Goal: Transaction & Acquisition: Purchase product/service

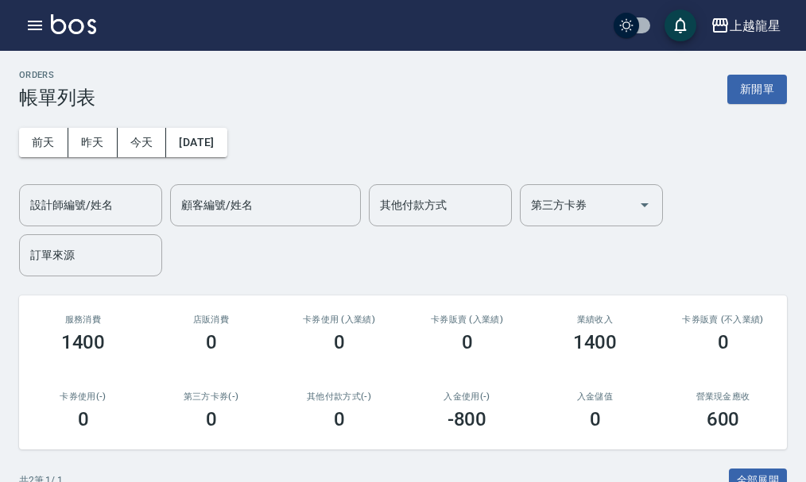
scroll to position [238, 0]
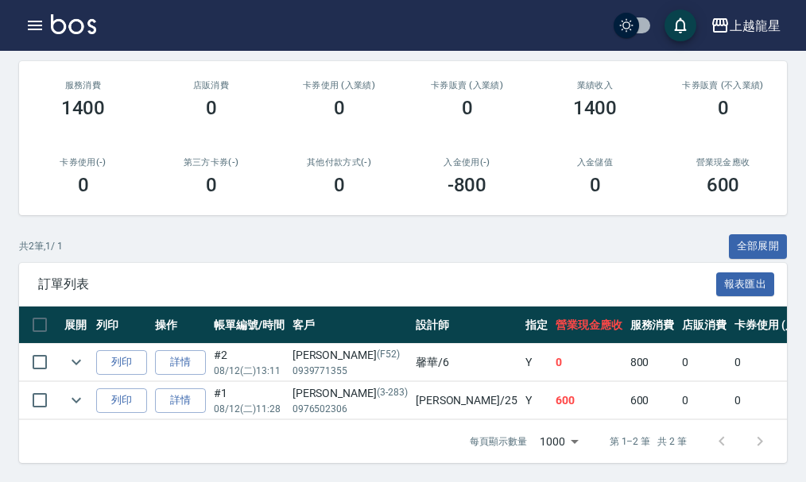
click at [68, 13] on div "上越龍星 登出" at bounding box center [403, 25] width 806 height 51
click at [86, 26] on img at bounding box center [73, 24] width 45 height 20
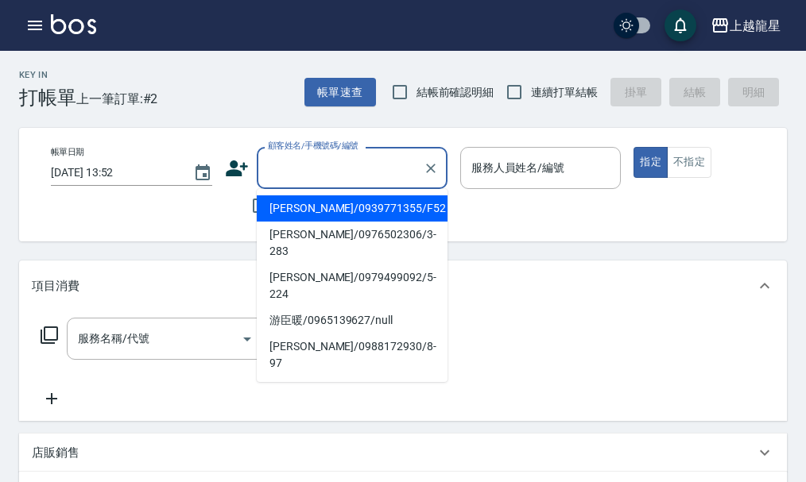
click at [277, 159] on input "顧客姓名/手機號碼/編號" at bounding box center [340, 168] width 153 height 28
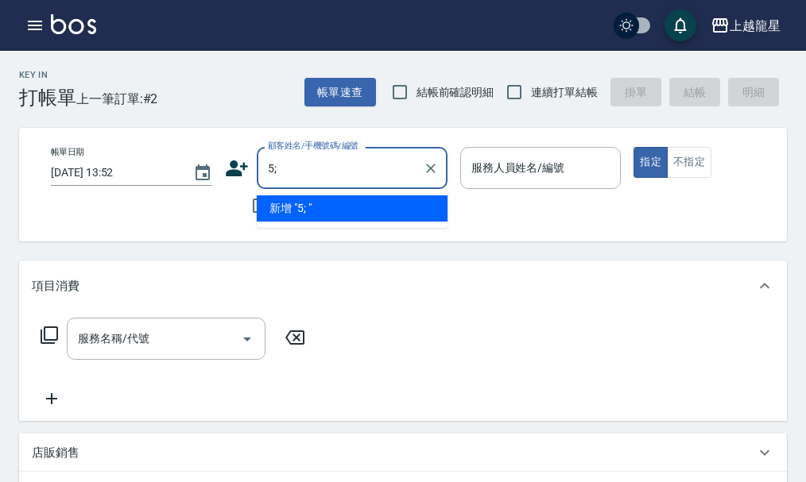
type input "5"
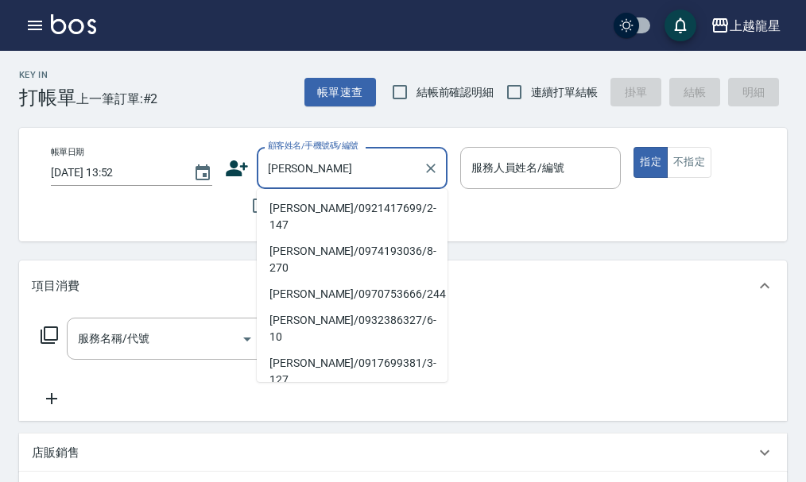
type input "[PERSON_NAME]/0921417699/2-147"
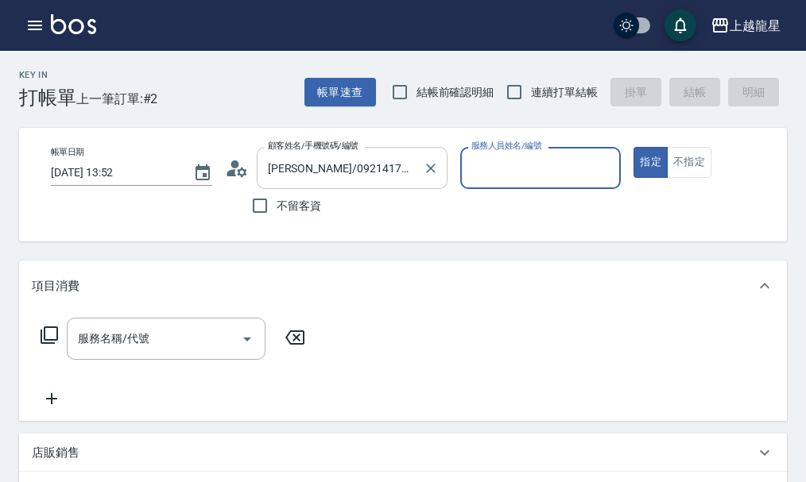
click at [633, 147] on button "指定" at bounding box center [650, 162] width 34 height 31
type input "馨華-6"
type button "true"
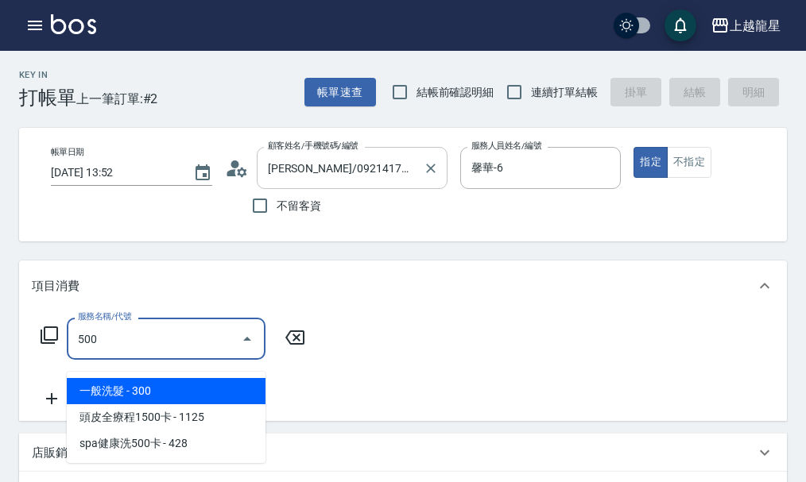
type input "一般洗髮(500)"
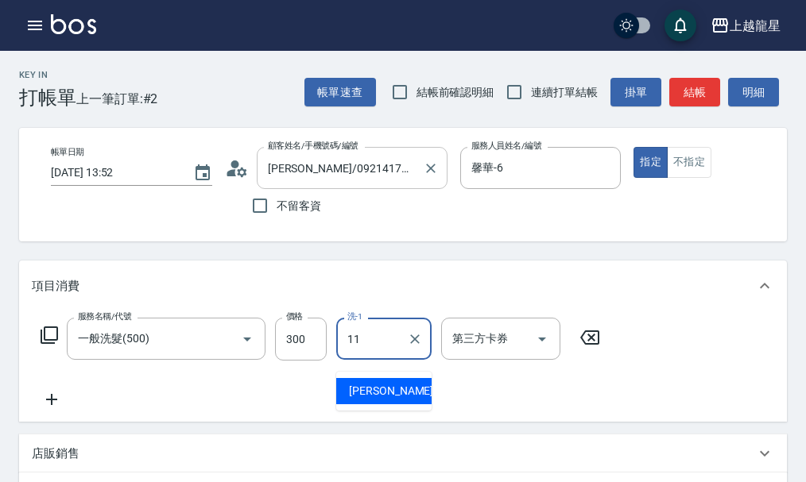
type input "[PERSON_NAME]-11"
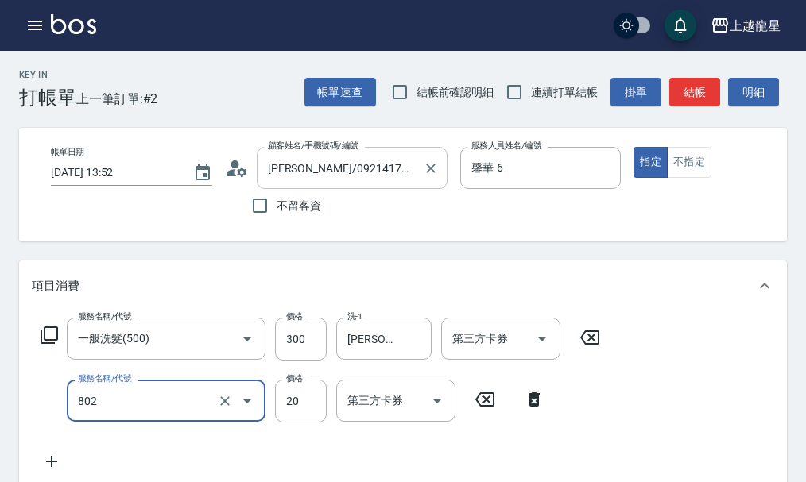
type input "潤絲(802)"
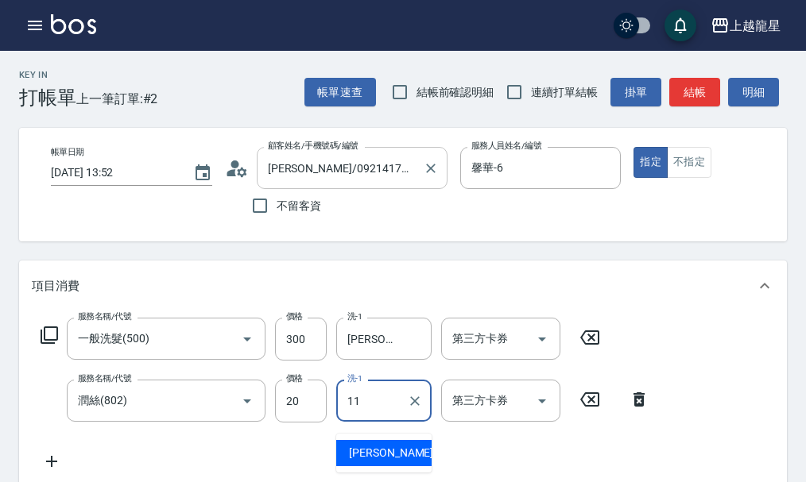
type input "[PERSON_NAME]-11"
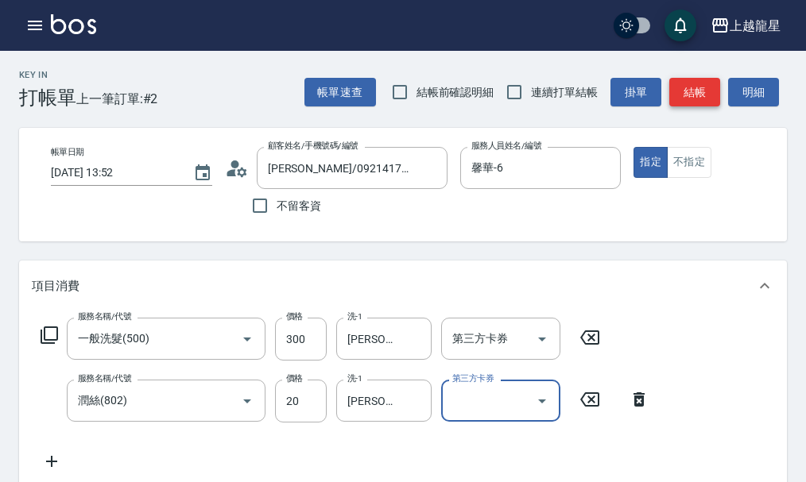
click at [692, 96] on button "結帳" at bounding box center [694, 92] width 51 height 29
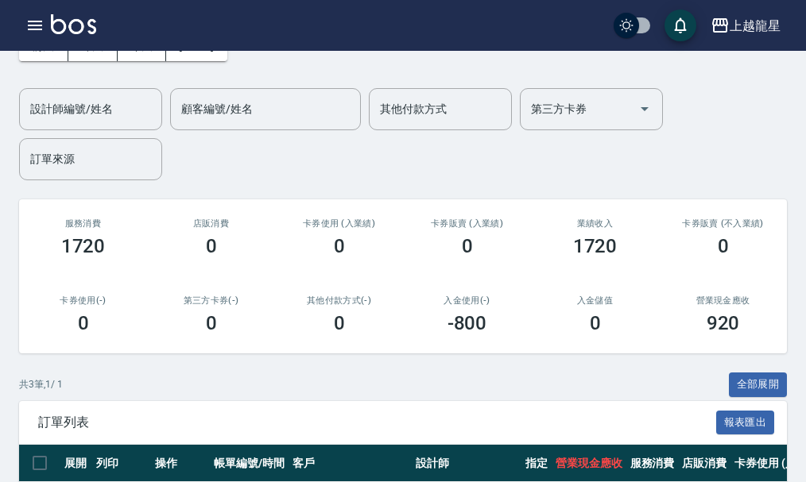
scroll to position [285, 0]
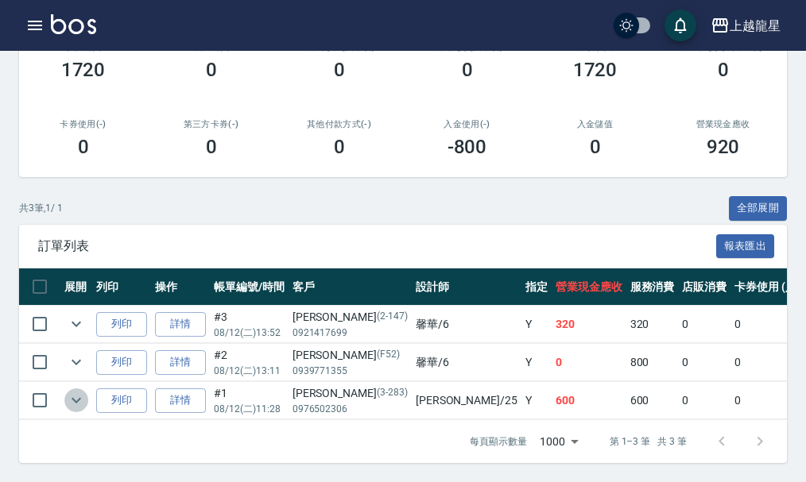
click at [67, 391] on icon "expand row" at bounding box center [76, 400] width 19 height 19
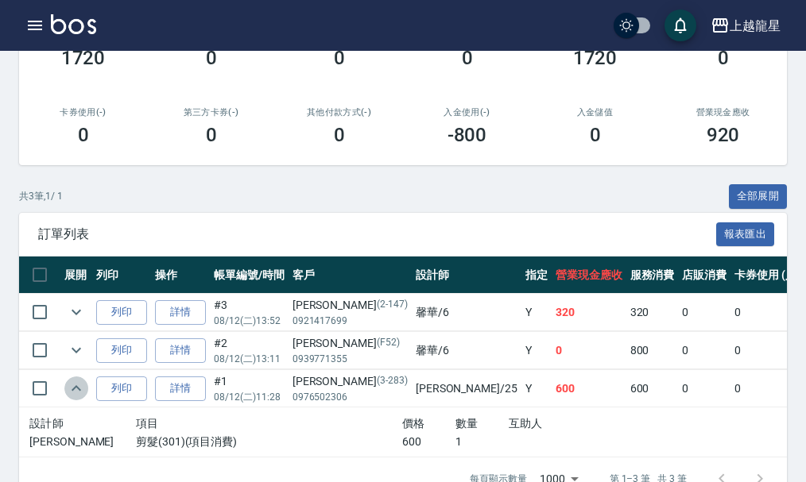
click at [67, 383] on icon "expand row" at bounding box center [76, 388] width 19 height 19
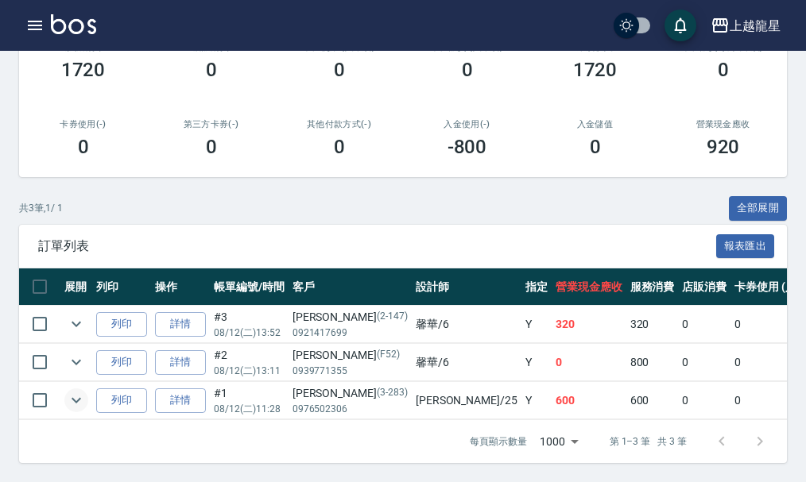
click at [79, 29] on img at bounding box center [73, 24] width 45 height 20
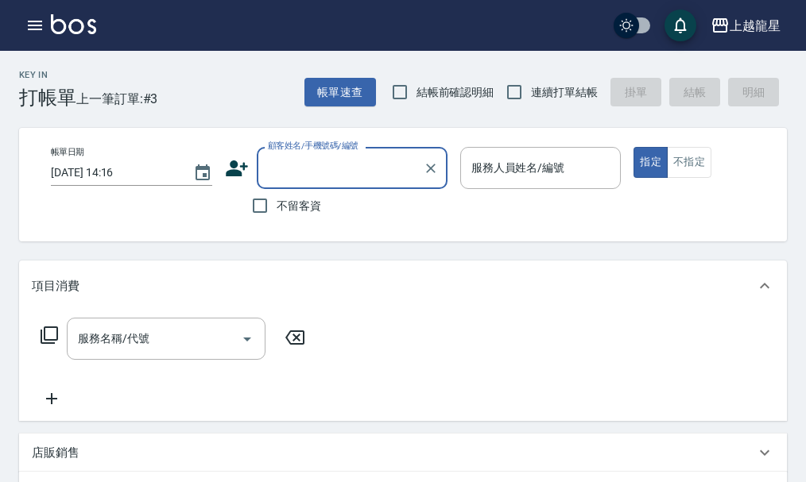
click at [303, 205] on span "不留客資" at bounding box center [299, 206] width 45 height 17
click at [277, 205] on input "不留客資" at bounding box center [259, 205] width 33 height 33
checkbox input "true"
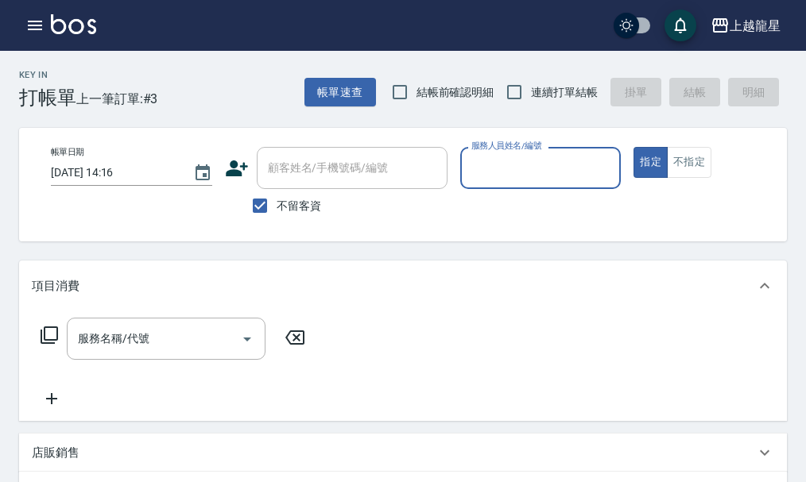
click at [544, 169] on input "服務人員姓名/編號" at bounding box center [540, 168] width 147 height 28
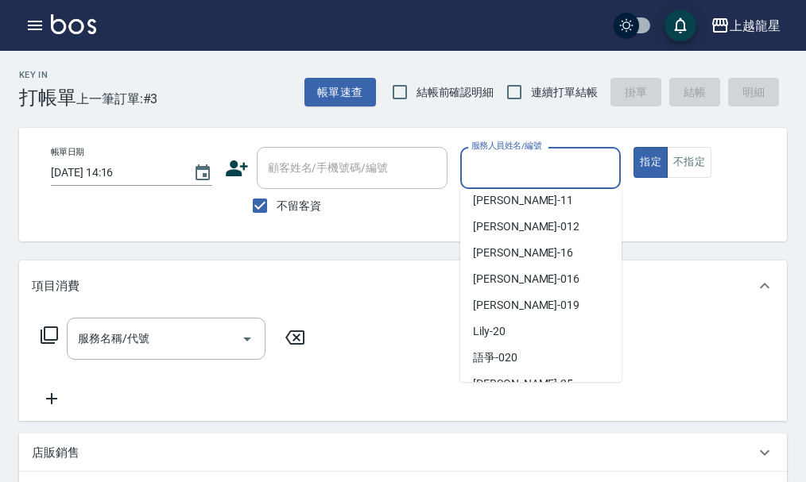
scroll to position [238, 0]
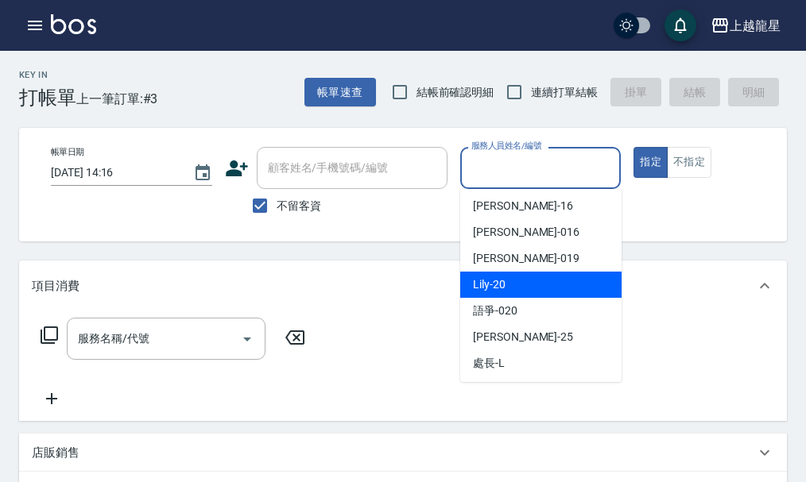
click at [521, 275] on div "Lily -20" at bounding box center [540, 285] width 161 height 26
type input "Lily-20"
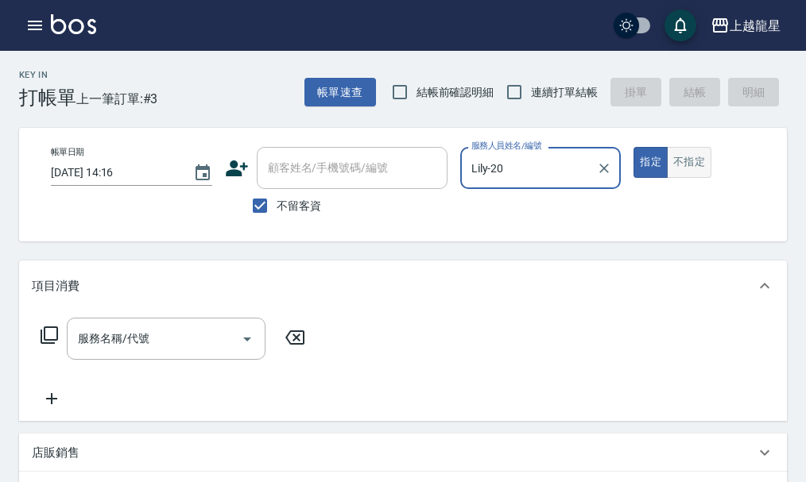
click at [685, 165] on button "不指定" at bounding box center [689, 162] width 45 height 31
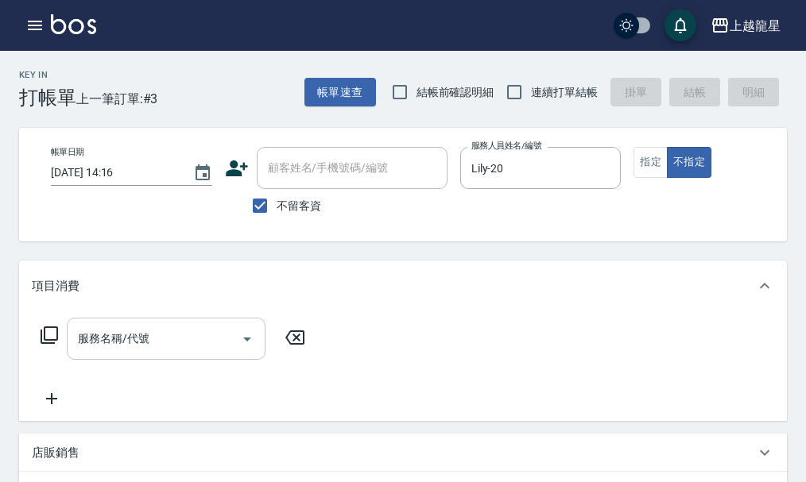
click at [120, 353] on input "服務名稱/代號" at bounding box center [154, 339] width 161 height 28
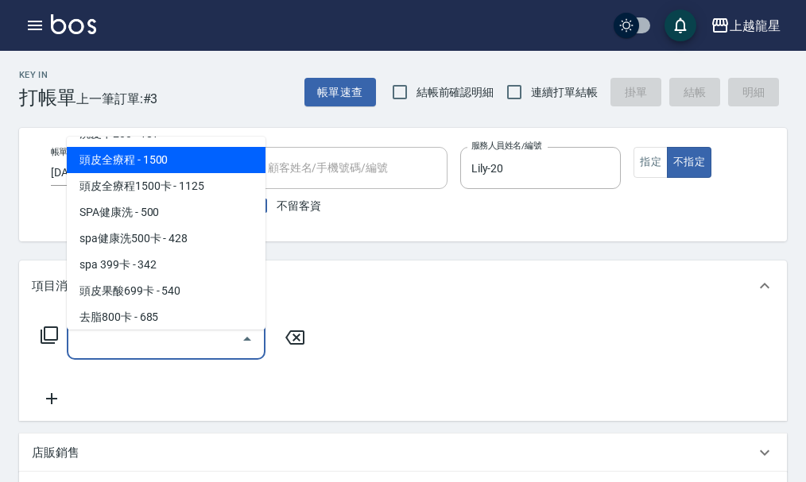
scroll to position [874, 0]
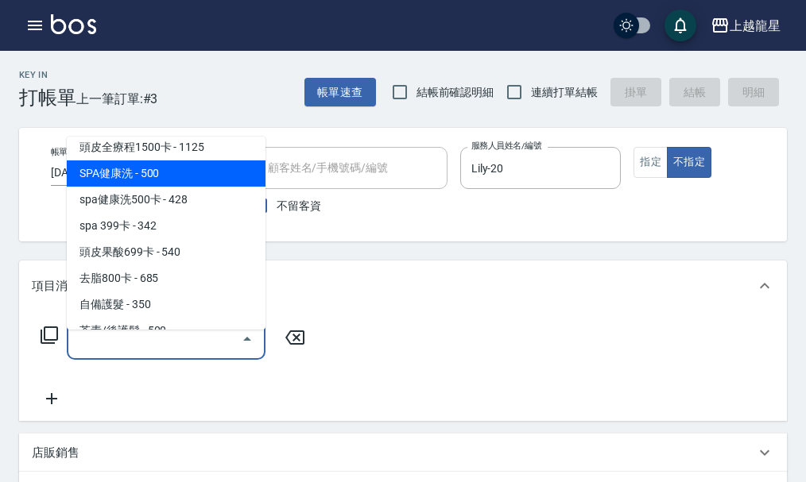
click at [157, 176] on span "SPA健康洗 - 500" at bounding box center [166, 174] width 199 height 26
type input "SPA健康洗(513)"
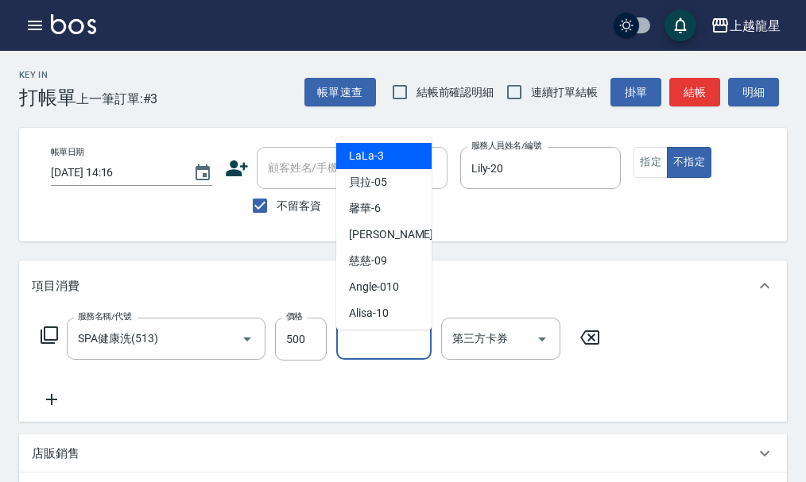
click at [366, 353] on input "洗-1" at bounding box center [383, 339] width 81 height 28
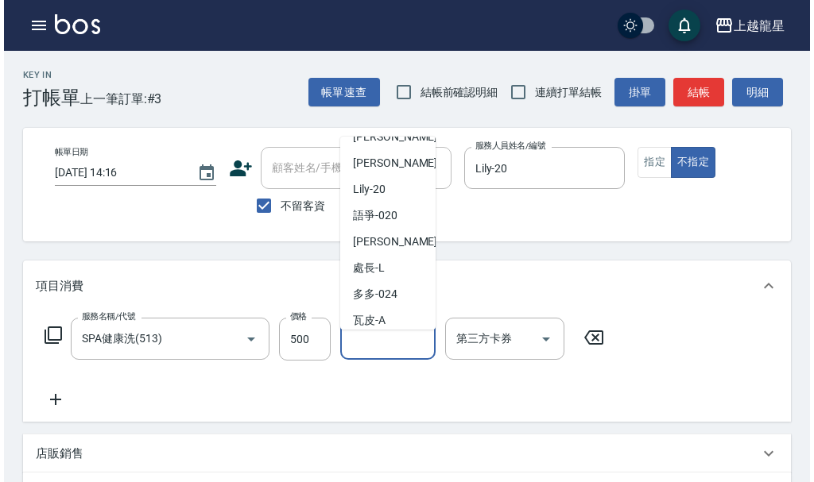
scroll to position [292, 0]
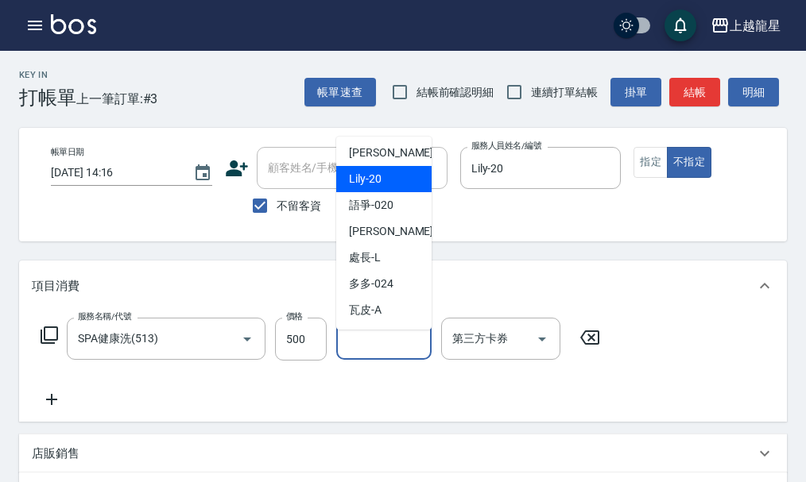
click at [385, 175] on div "Lily -20" at bounding box center [383, 179] width 95 height 26
type input "Lily-20"
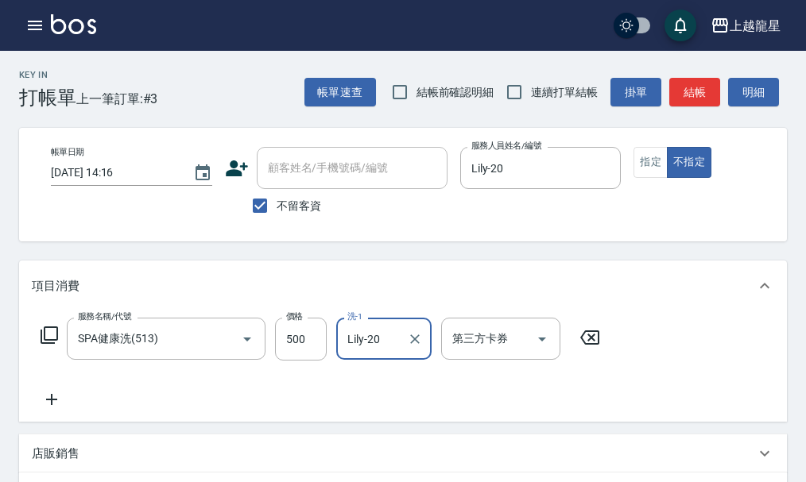
click at [57, 409] on icon at bounding box center [52, 399] width 40 height 19
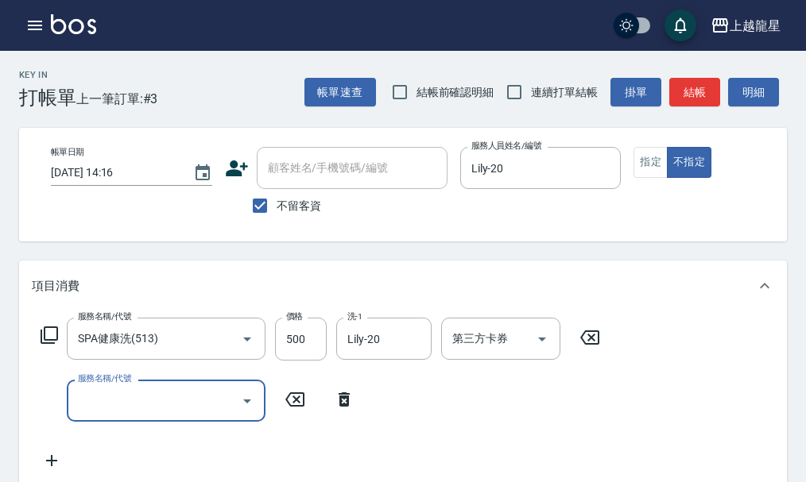
click at [56, 345] on icon at bounding box center [49, 335] width 19 height 19
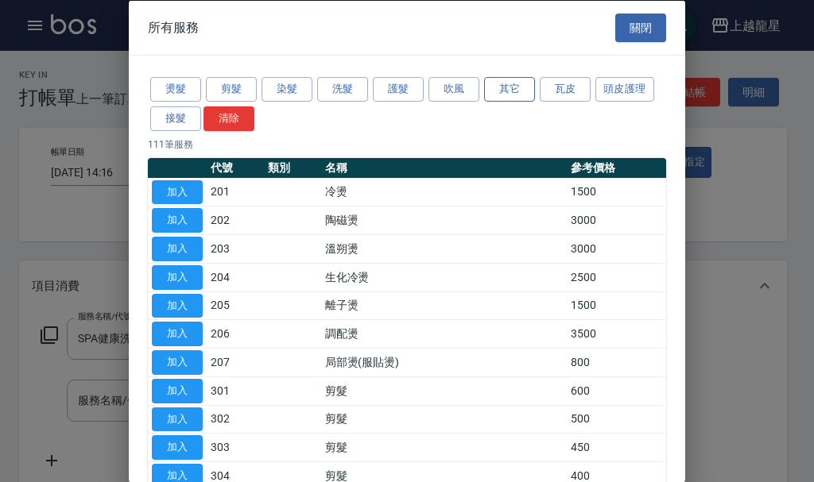
click at [505, 83] on button "其它" at bounding box center [509, 89] width 51 height 25
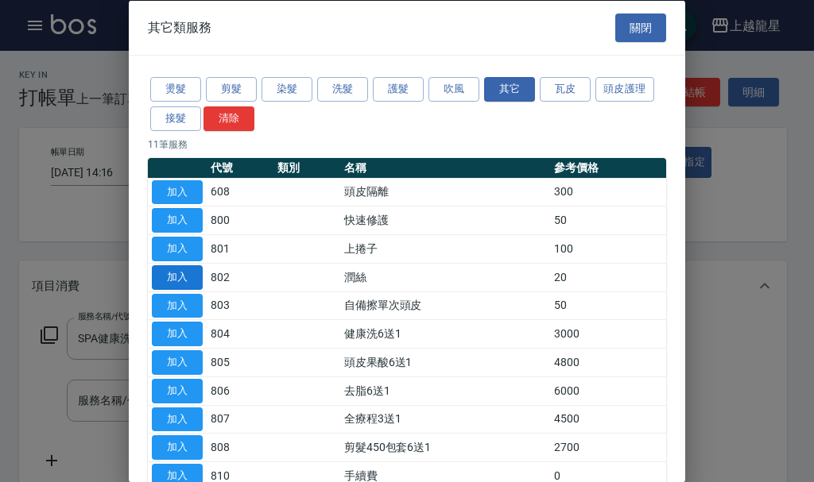
click at [188, 275] on button "加入" at bounding box center [177, 277] width 51 height 25
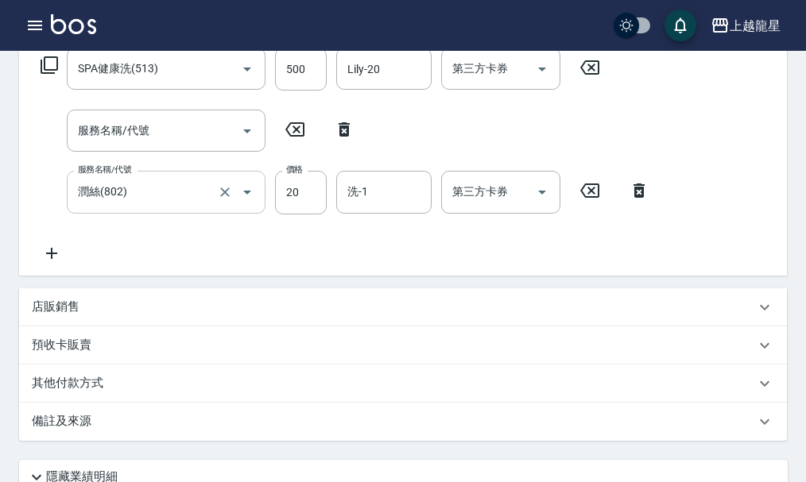
scroll to position [245, 0]
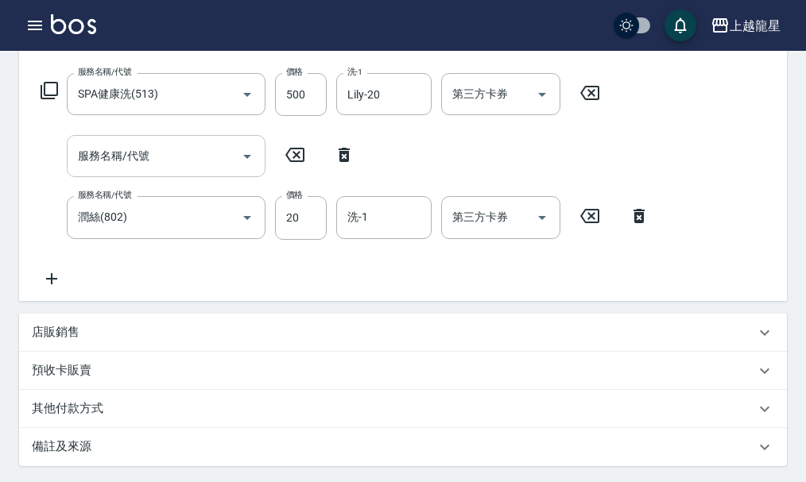
click at [136, 177] on div "服務名稱/代號" at bounding box center [166, 156] width 199 height 42
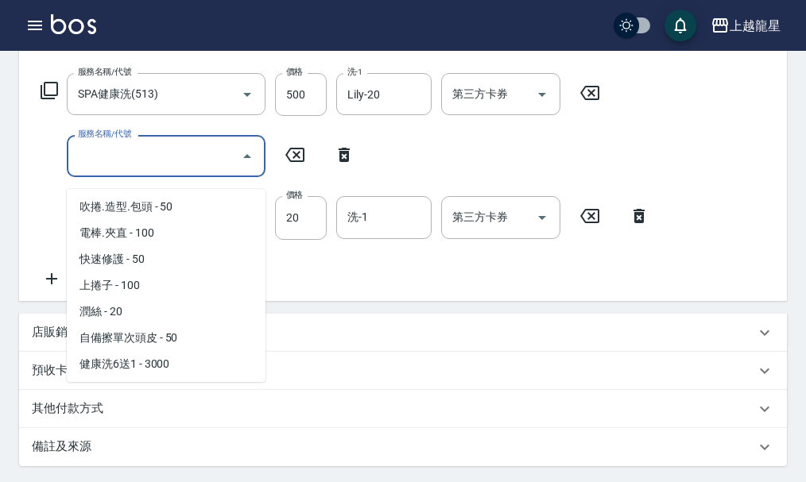
scroll to position [2225, 0]
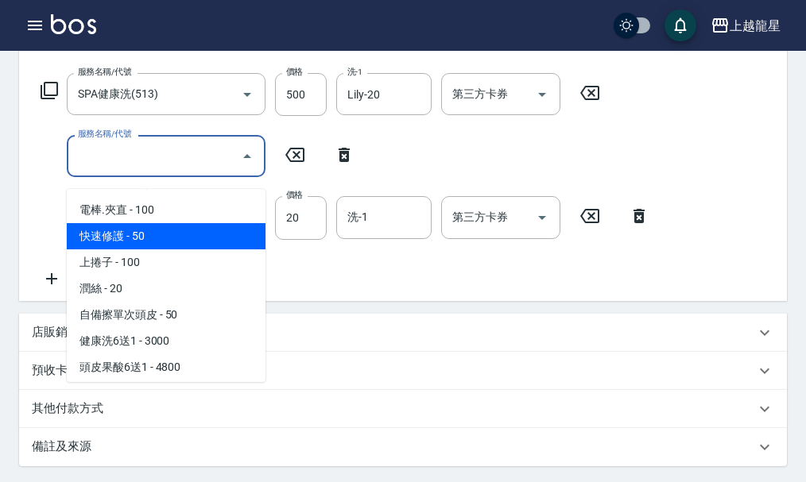
click at [137, 249] on span "快速修護 - 50" at bounding box center [166, 236] width 199 height 26
type input "快速修護(800)"
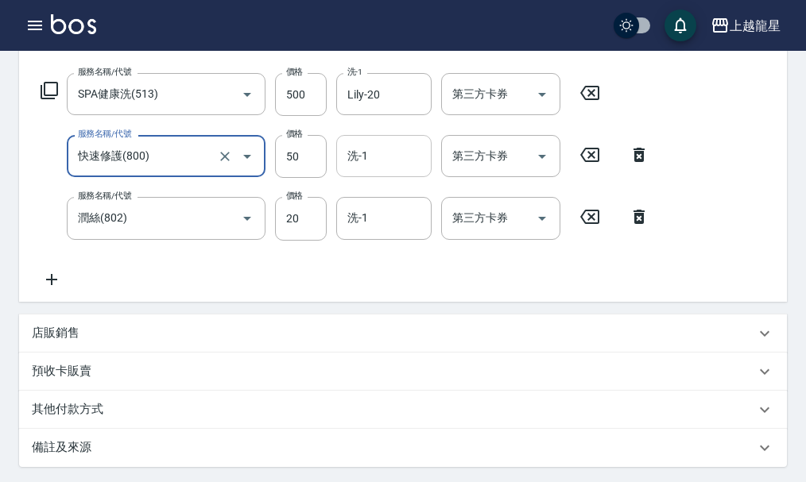
click at [385, 166] on input "洗-1" at bounding box center [383, 156] width 81 height 28
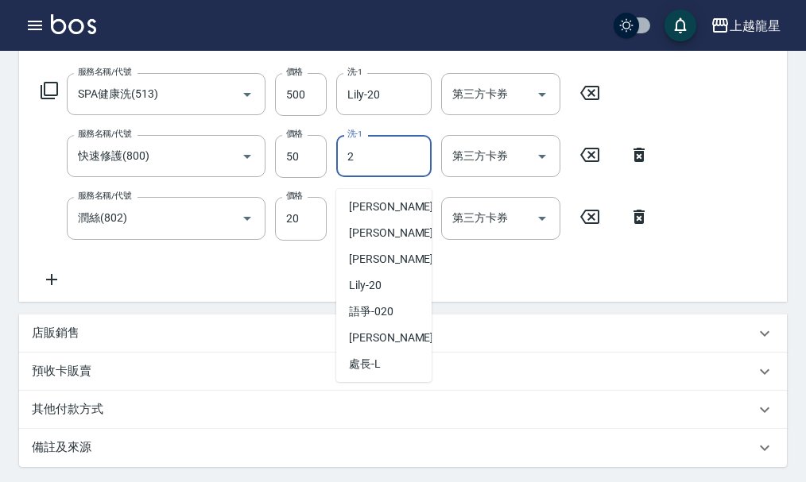
scroll to position [0, 0]
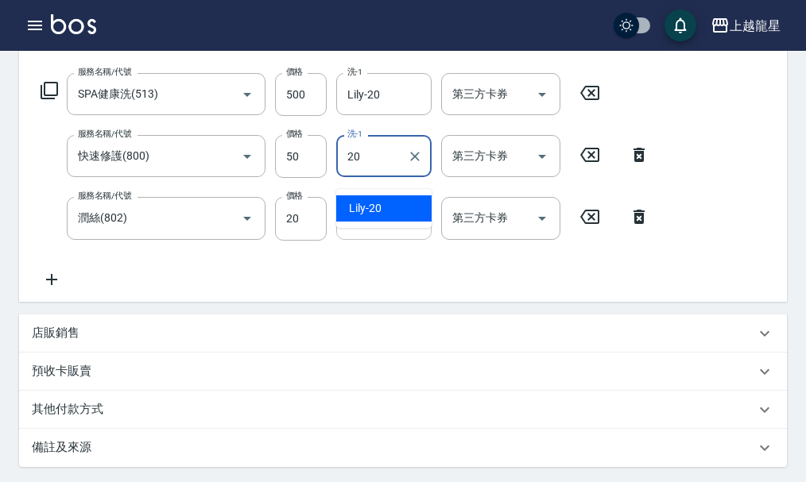
type input "Lily-20"
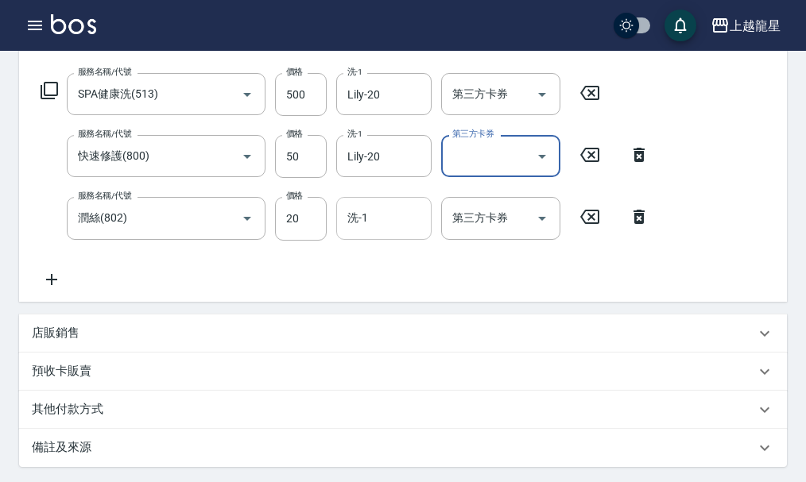
click at [393, 232] on input "洗-1" at bounding box center [383, 218] width 81 height 28
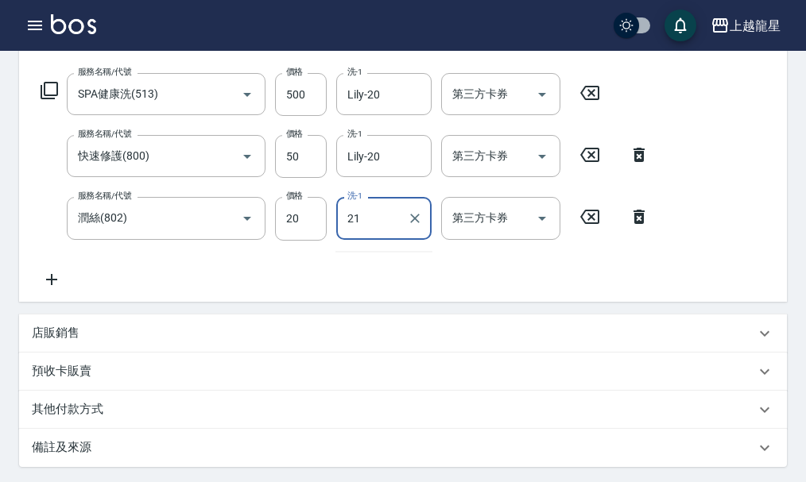
type input "2"
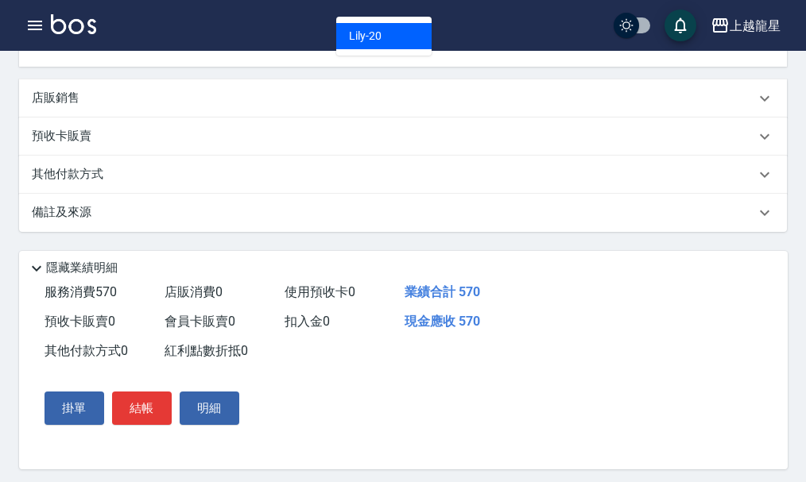
type input "Lily-20"
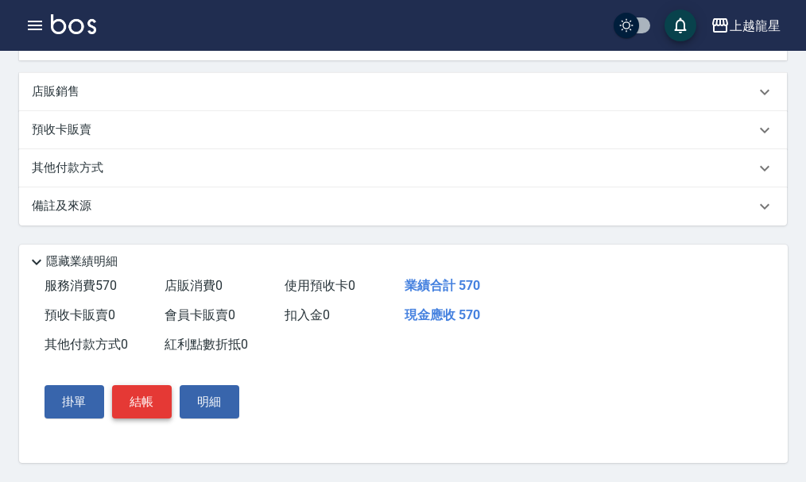
click at [149, 418] on button "結帳" at bounding box center [142, 401] width 60 height 33
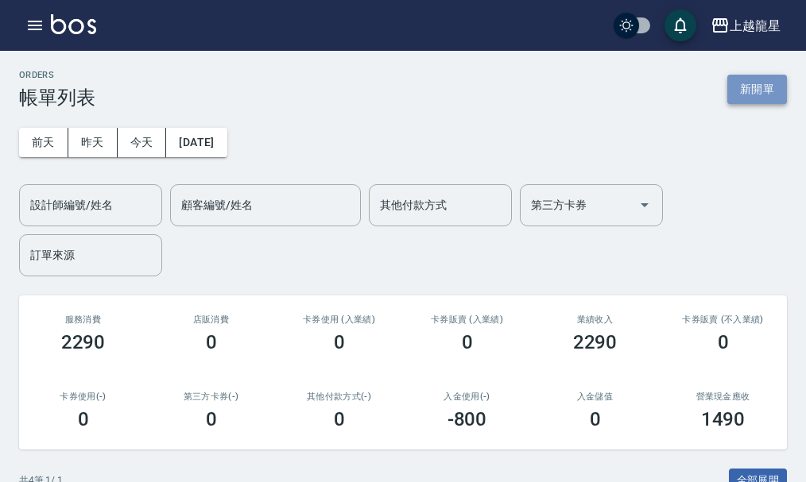
click at [765, 95] on button "新開單" at bounding box center [757, 89] width 60 height 29
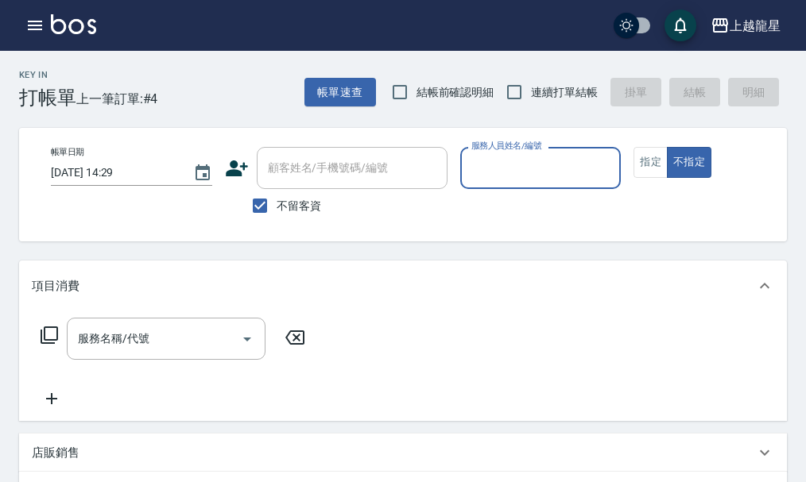
click at [282, 198] on span "不留客資" at bounding box center [299, 206] width 45 height 17
click at [277, 197] on input "不留客資" at bounding box center [259, 205] width 33 height 33
checkbox input "false"
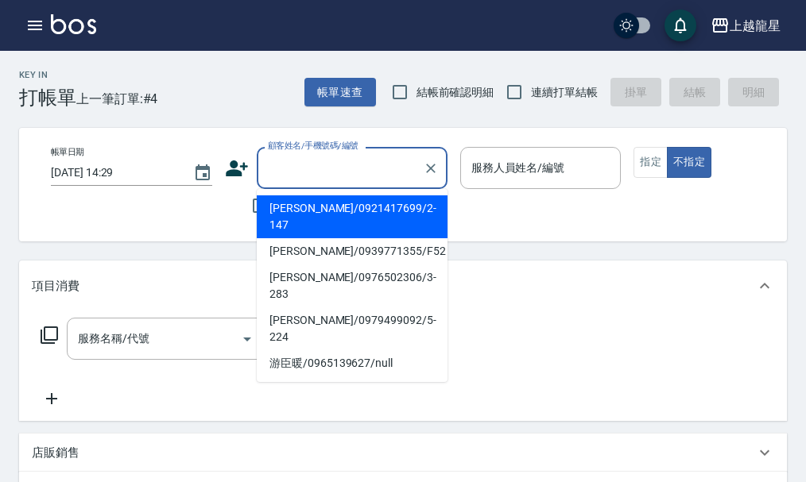
click at [285, 172] on input "顧客姓名/手機號碼/編號" at bounding box center [340, 168] width 153 height 28
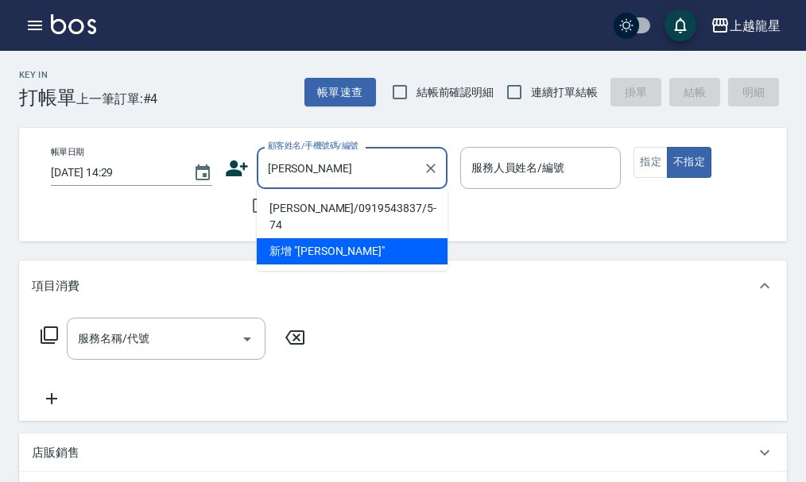
click at [311, 205] on li "[PERSON_NAME]/0919543837/5-74" at bounding box center [352, 217] width 191 height 43
type input "[PERSON_NAME]/0919543837/5-74"
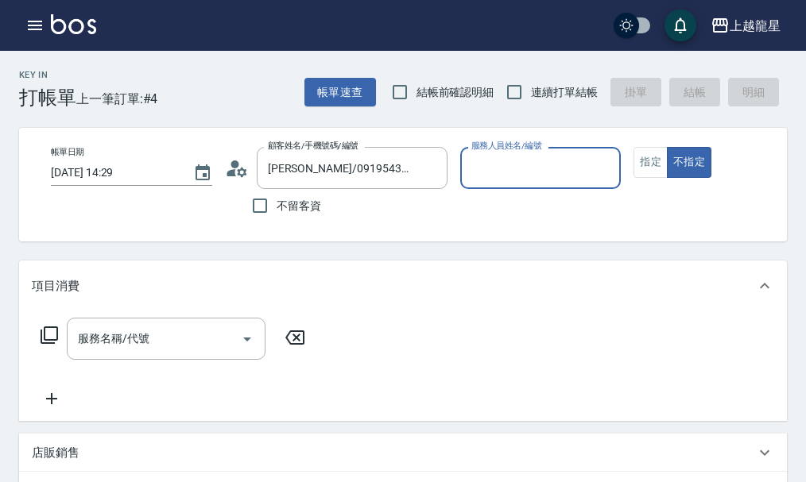
type input "馨華-6"
click at [652, 153] on button "指定" at bounding box center [650, 162] width 34 height 31
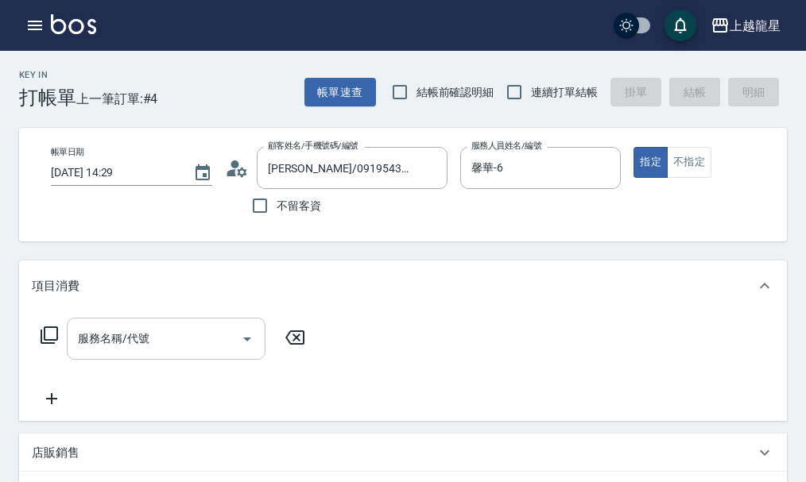
click at [156, 349] on input "服務名稱/代號" at bounding box center [154, 339] width 161 height 28
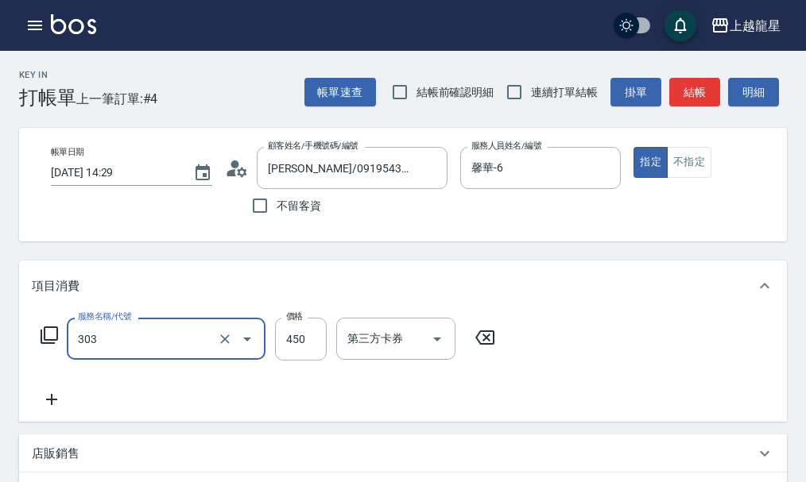
type input "剪髮(303)"
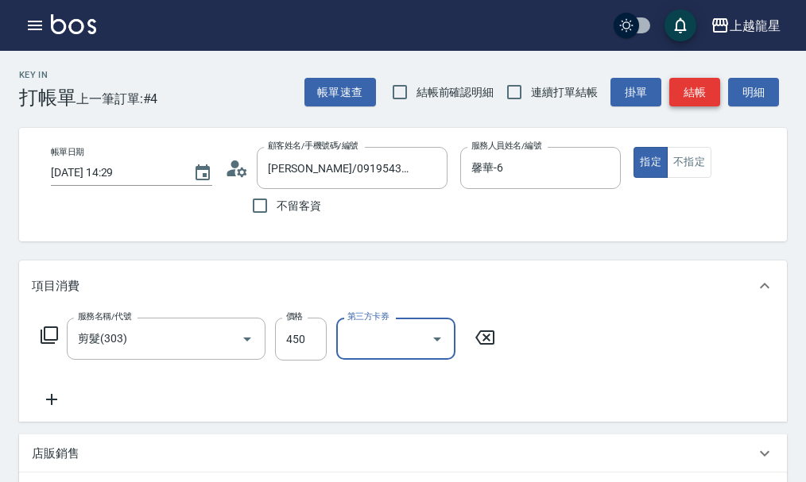
click at [691, 101] on button "結帳" at bounding box center [694, 92] width 51 height 29
